Goal: Task Accomplishment & Management: Complete application form

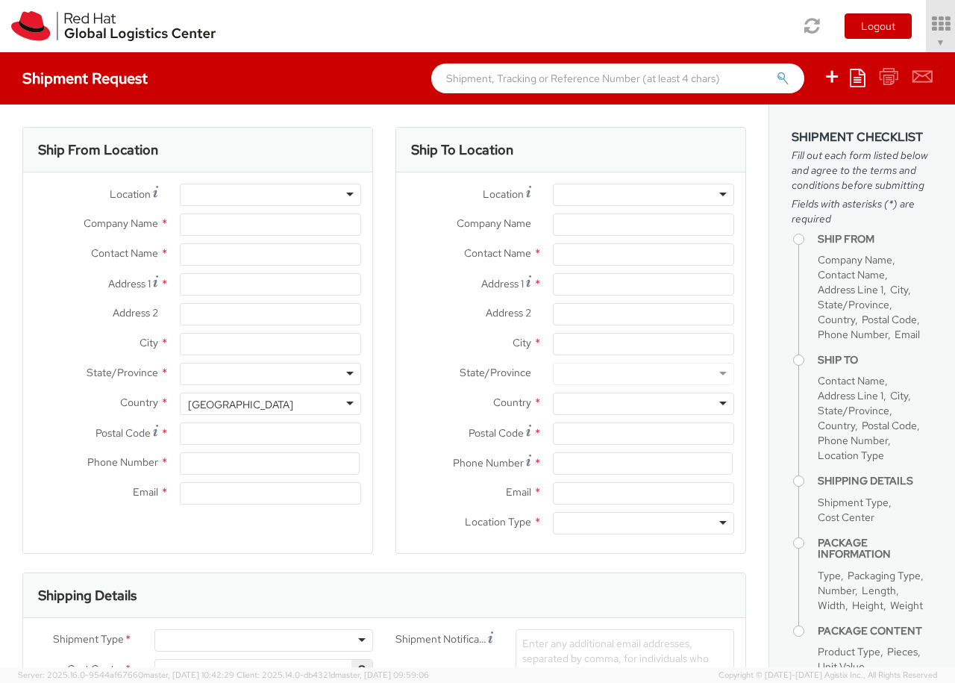
select select "850"
select select
type input "Red Hat Czech s.r.o."
type input "[PERSON_NAME]"
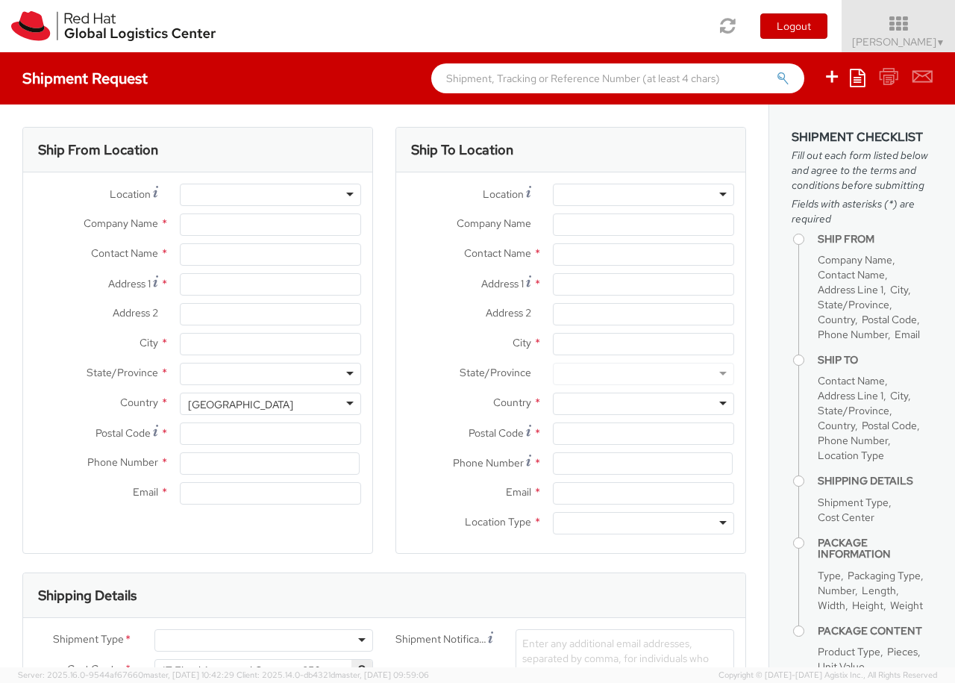
type input "Purkynova 647/111"
type input "[GEOGRAPHIC_DATA]"
type input "621 00"
type input "420 532 294 555"
type input "[EMAIL_ADDRESS][DOMAIN_NAME]"
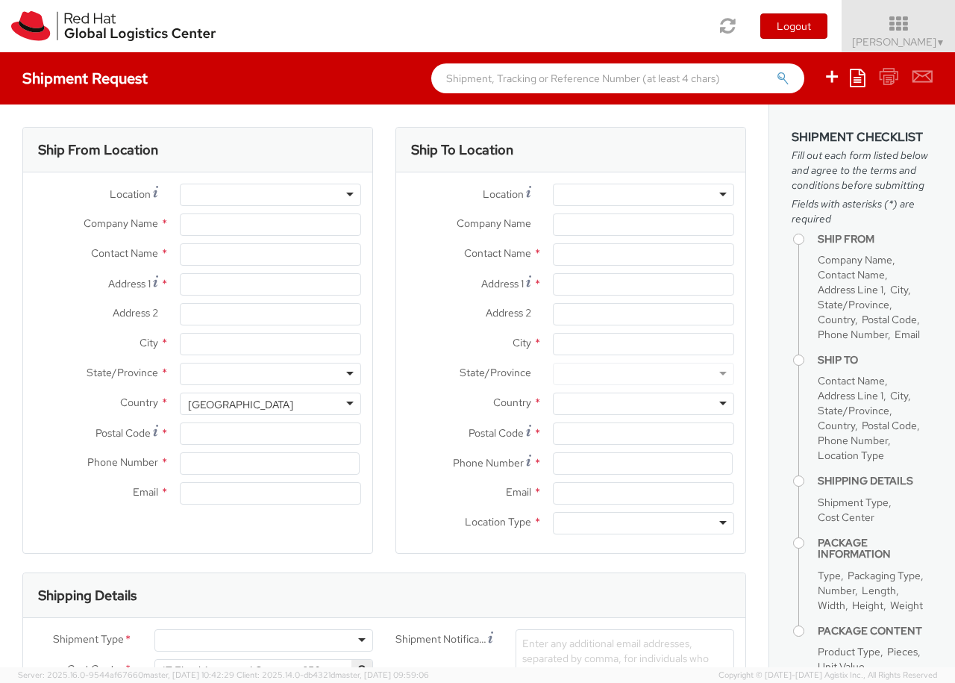
select select "CM"
select select "KGS"
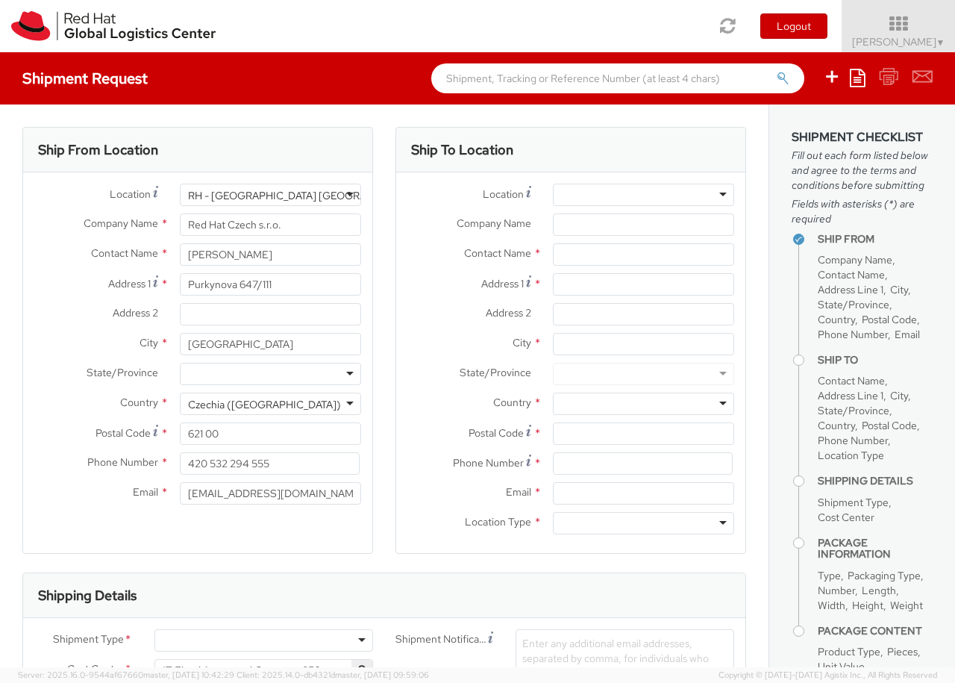
click at [643, 195] on div at bounding box center [643, 195] width 181 height 22
type input "[GEOGRAPHIC_DATA] [GEOGRAPHIC_DATA] - B"
type input "Red Hat Czech s.r.o."
type input "Purkynova 647/111"
type input "[GEOGRAPHIC_DATA]"
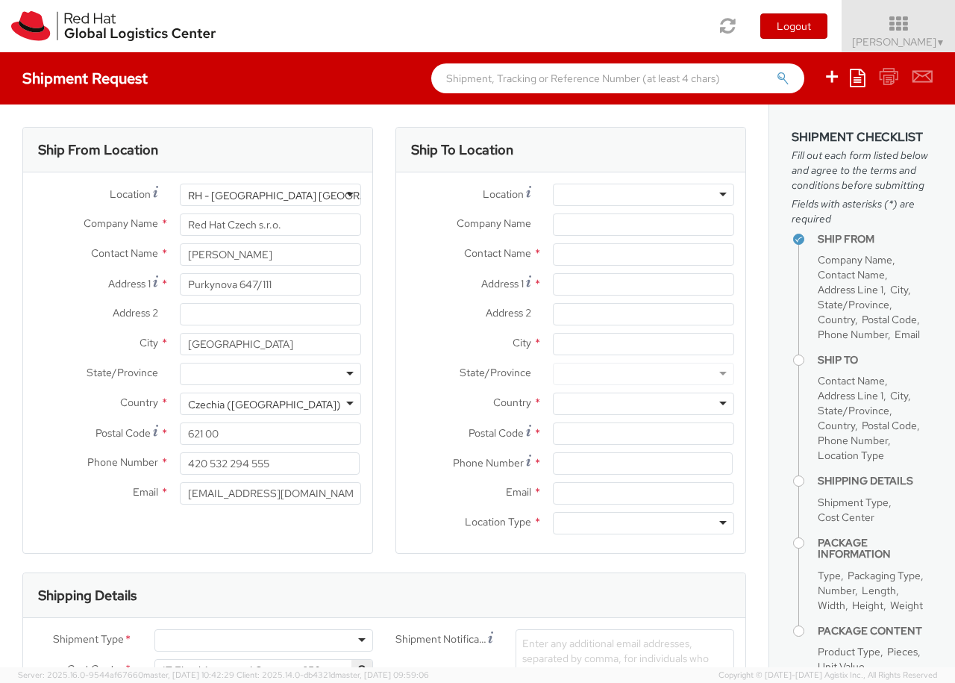
type input "621 00"
type input "420 532 294 555"
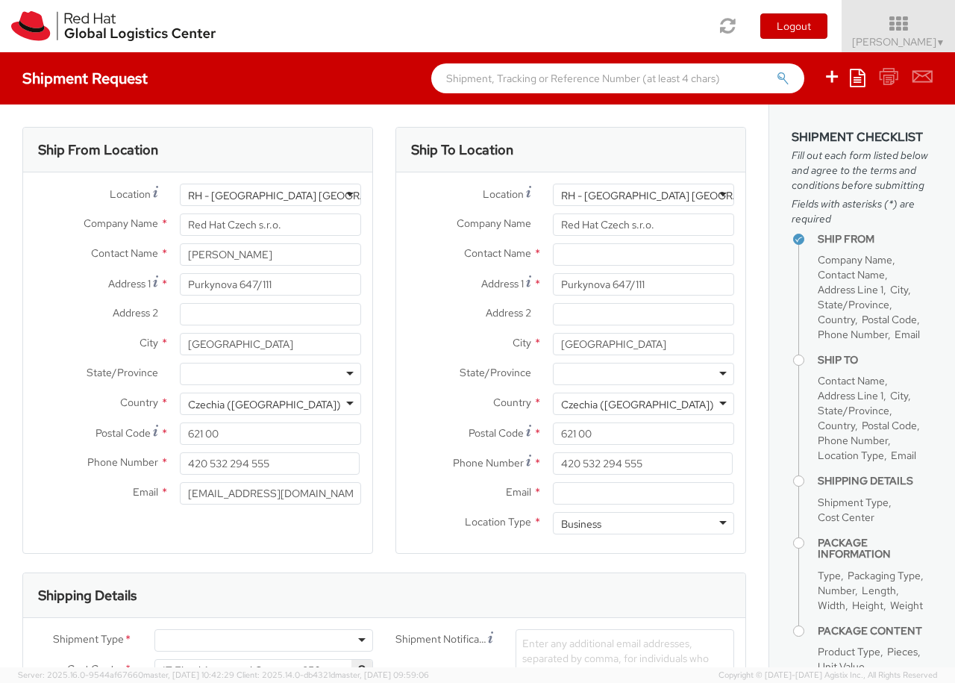
click at [643, 523] on div "Business" at bounding box center [643, 523] width 181 height 22
type input "[PERSON_NAME]"
type input "[EMAIL_ADDRESS][DOMAIN_NAME]"
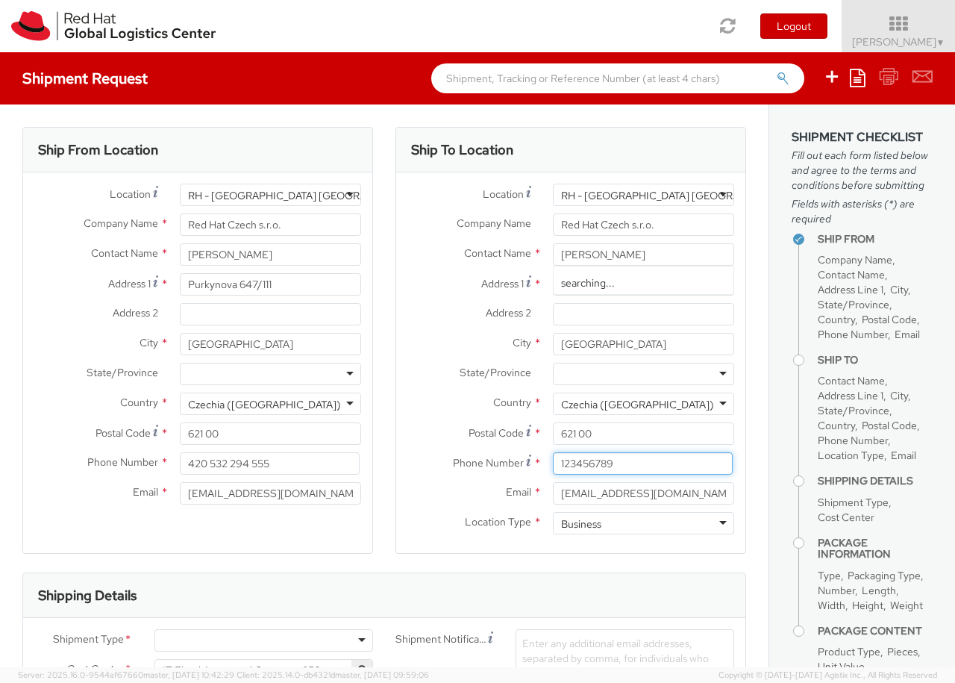
type input "123456789"
click at [263, 640] on div at bounding box center [264, 640] width 219 height 22
type input "bu"
type input "ref"
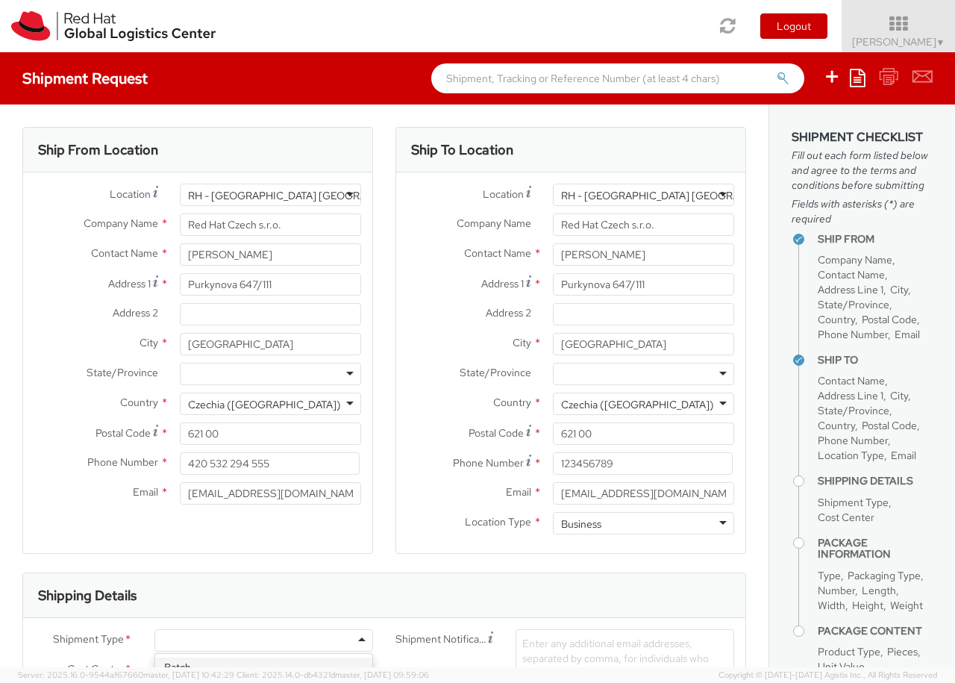
scroll to position [143, 0]
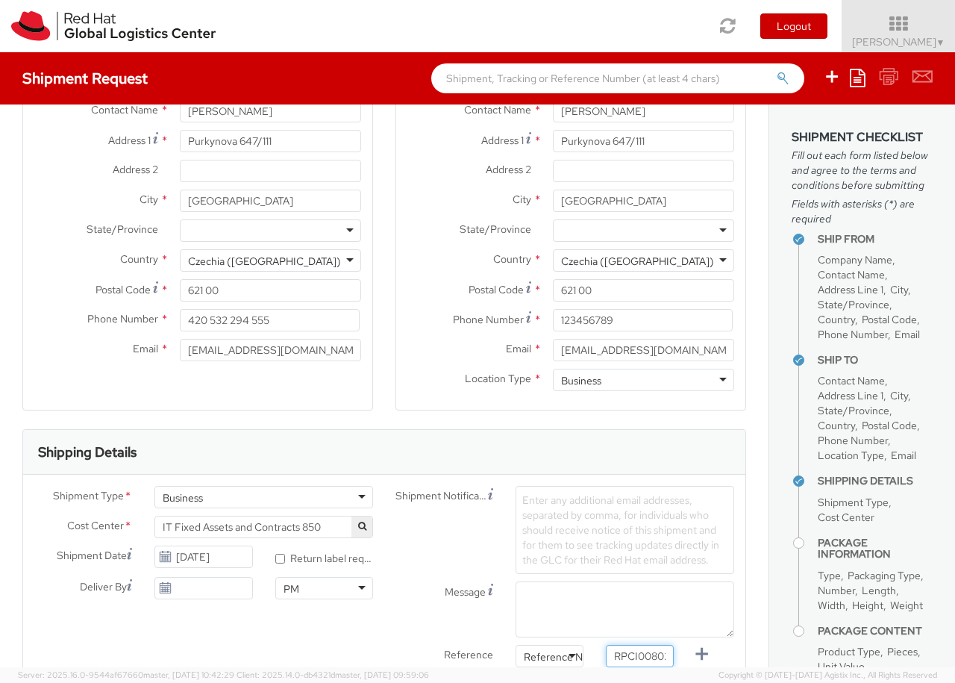
type input "RPCI0080269"
type input "[EMAIL_ADDRESS][DOMAIN_NAME]"
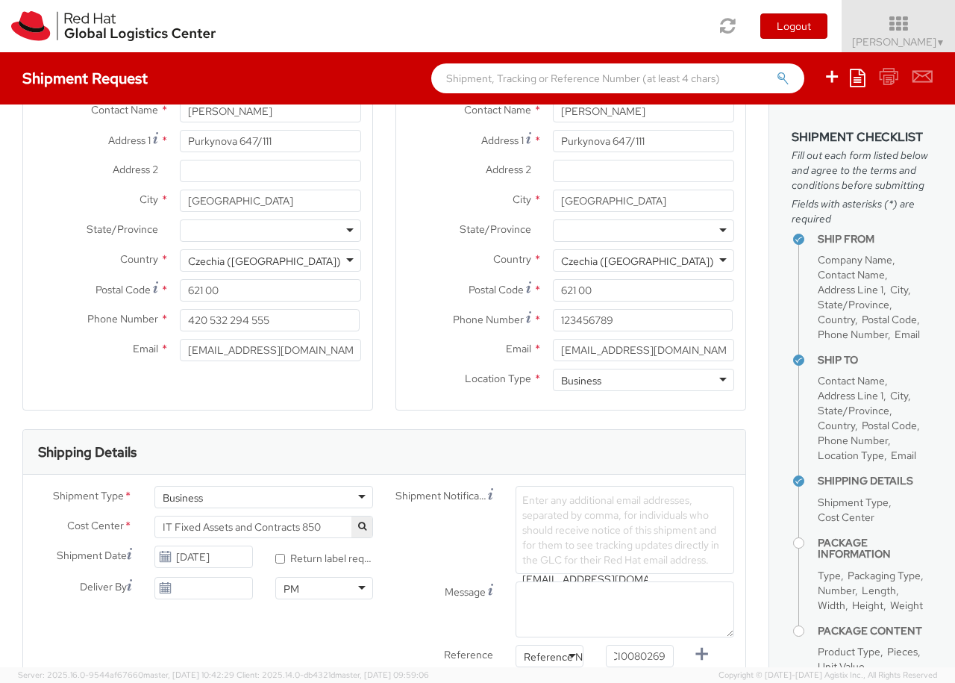
type input "[EMAIL_ADDRESS][DOMAIN_NAME]"
type input "lap"
select select "LAPTOP"
type input "your"
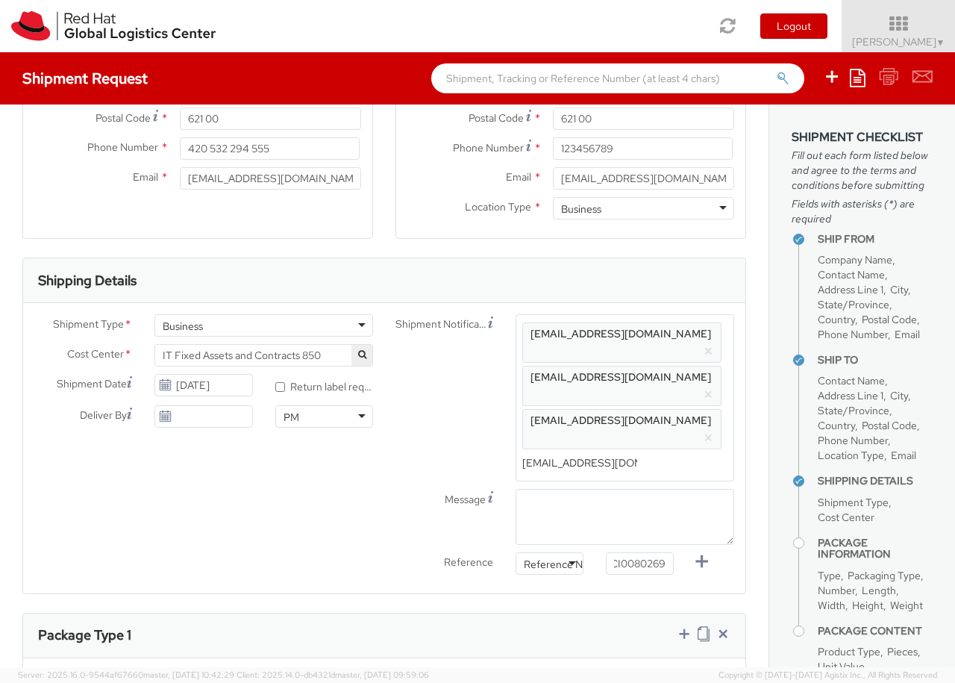
scroll to position [49, 0]
type input "1"
type input "50"
type input "30"
type input "20"
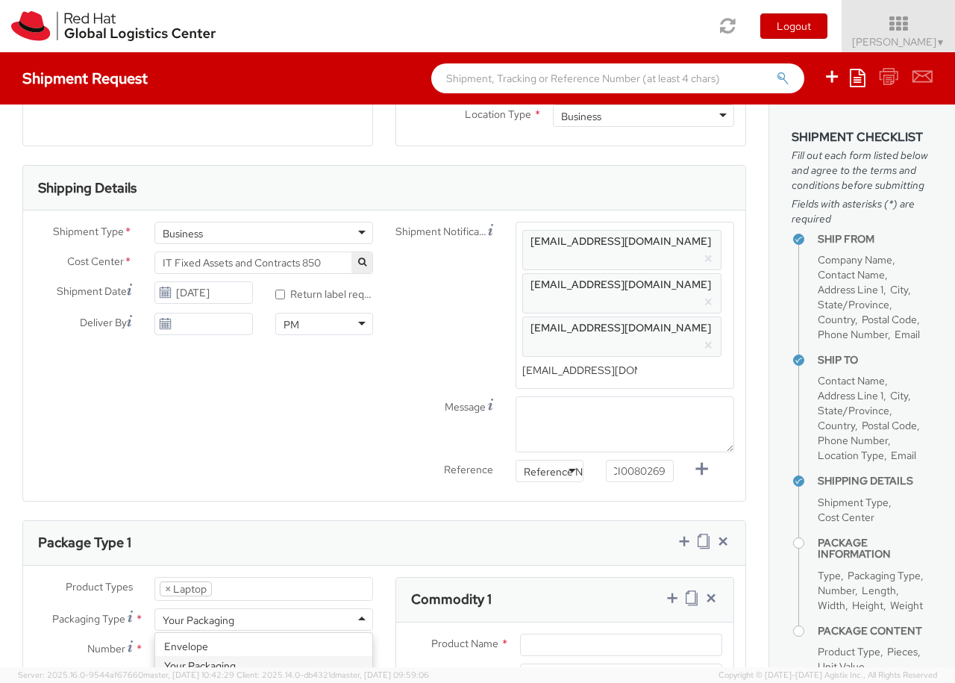
type input "4"
type input "Lenovo X Series"
type input "1,428.98"
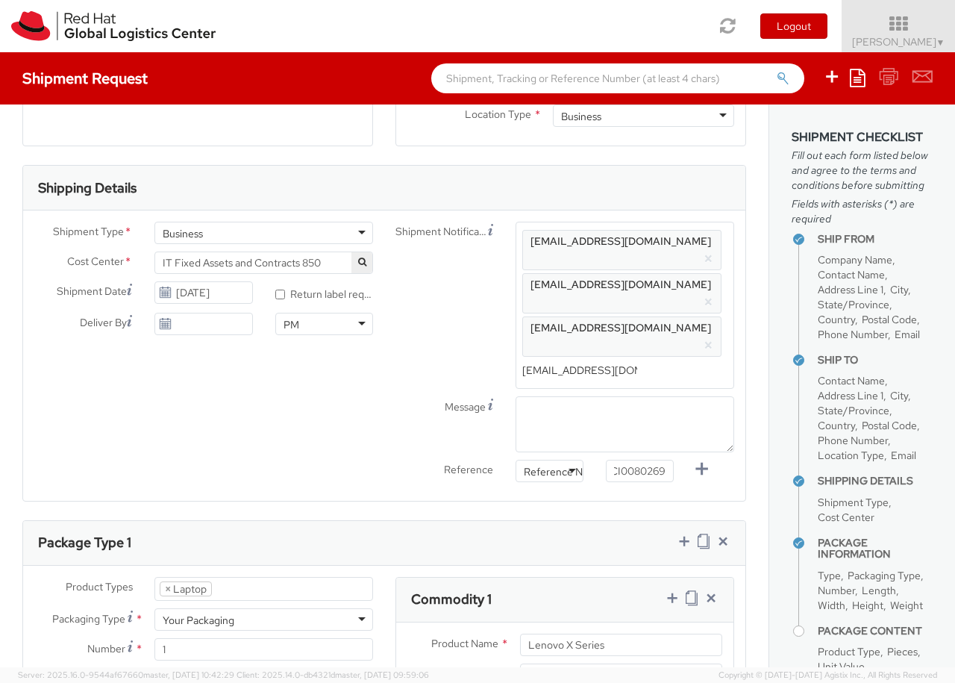
type input "EUR"
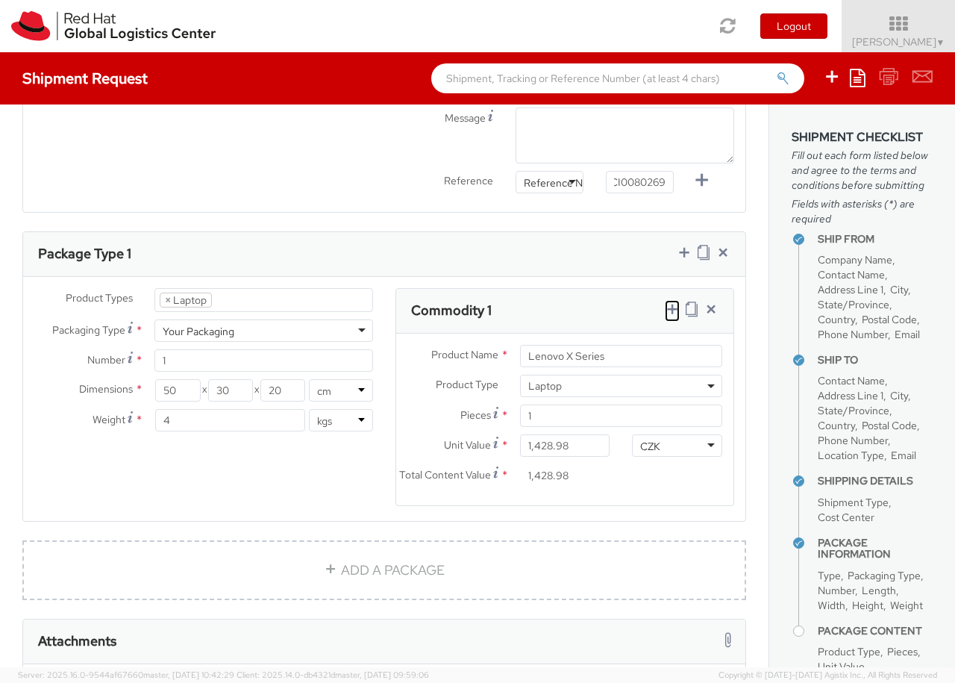
click at [672, 302] on icon at bounding box center [672, 309] width 15 height 15
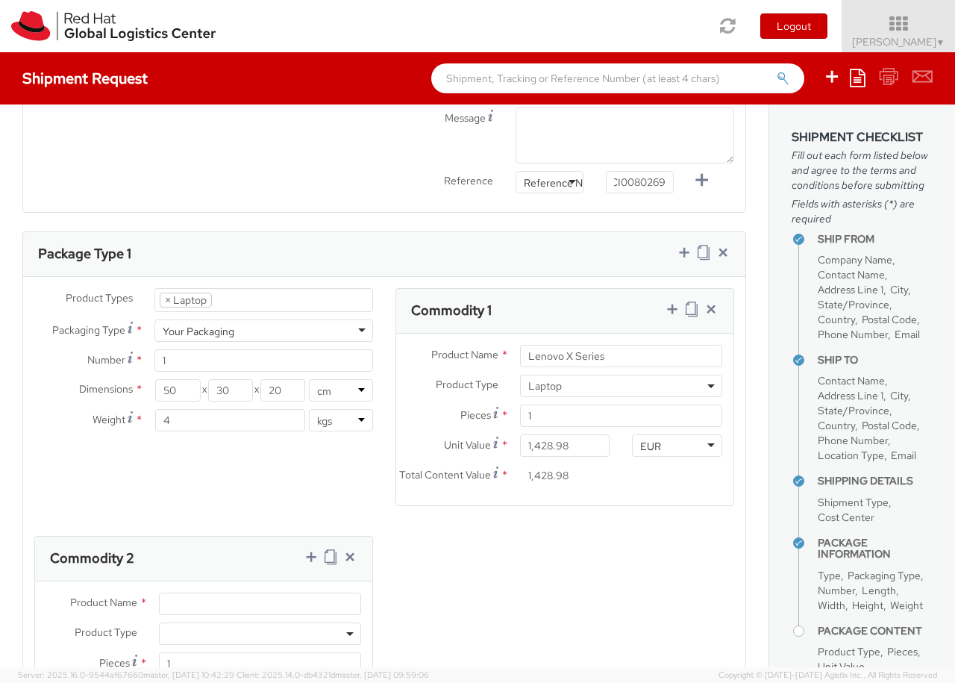
click at [260, 623] on span at bounding box center [260, 634] width 202 height 22
select select "DOC_STATION"
click at [204, 682] on input "Unit Value *" at bounding box center [204, 693] width 90 height 22
type input "200.00"
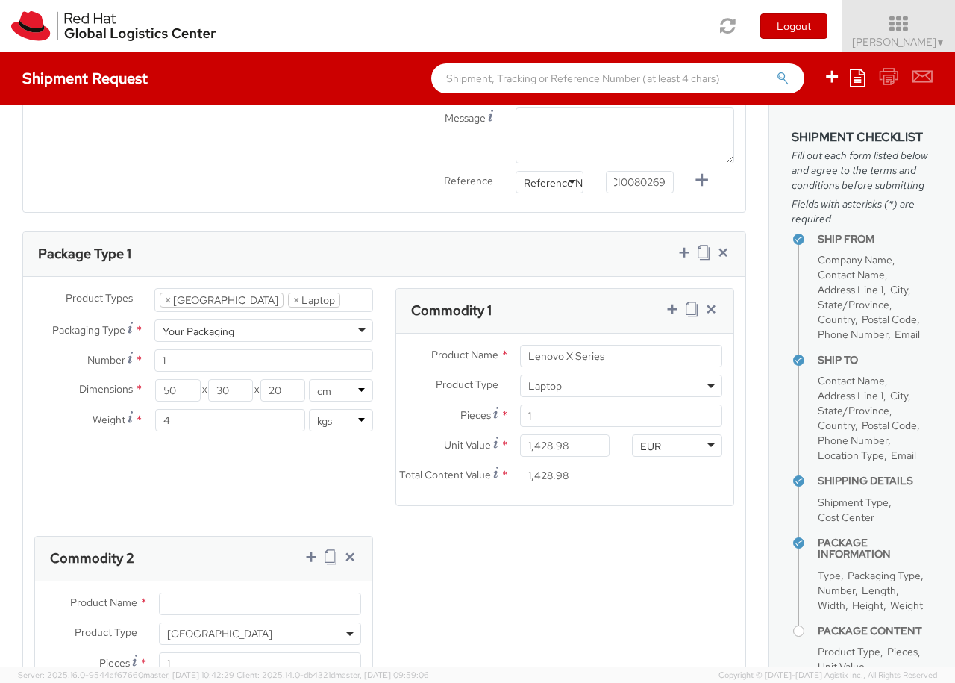
type input "200.00"
type input "Lenovo Thunderbolt 4 Dock"
